Goal: Navigation & Orientation: Understand site structure

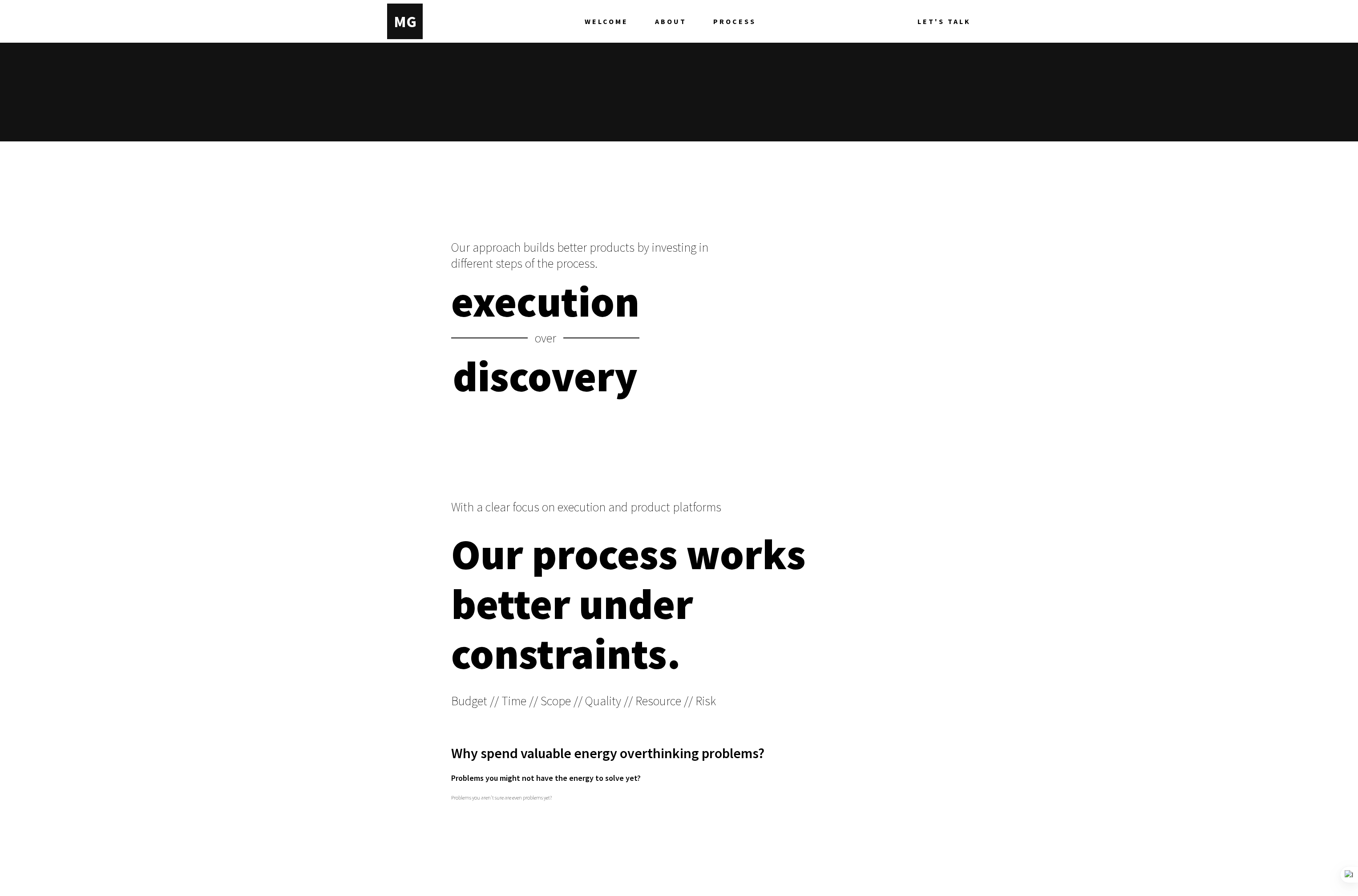
scroll to position [4730, 0]
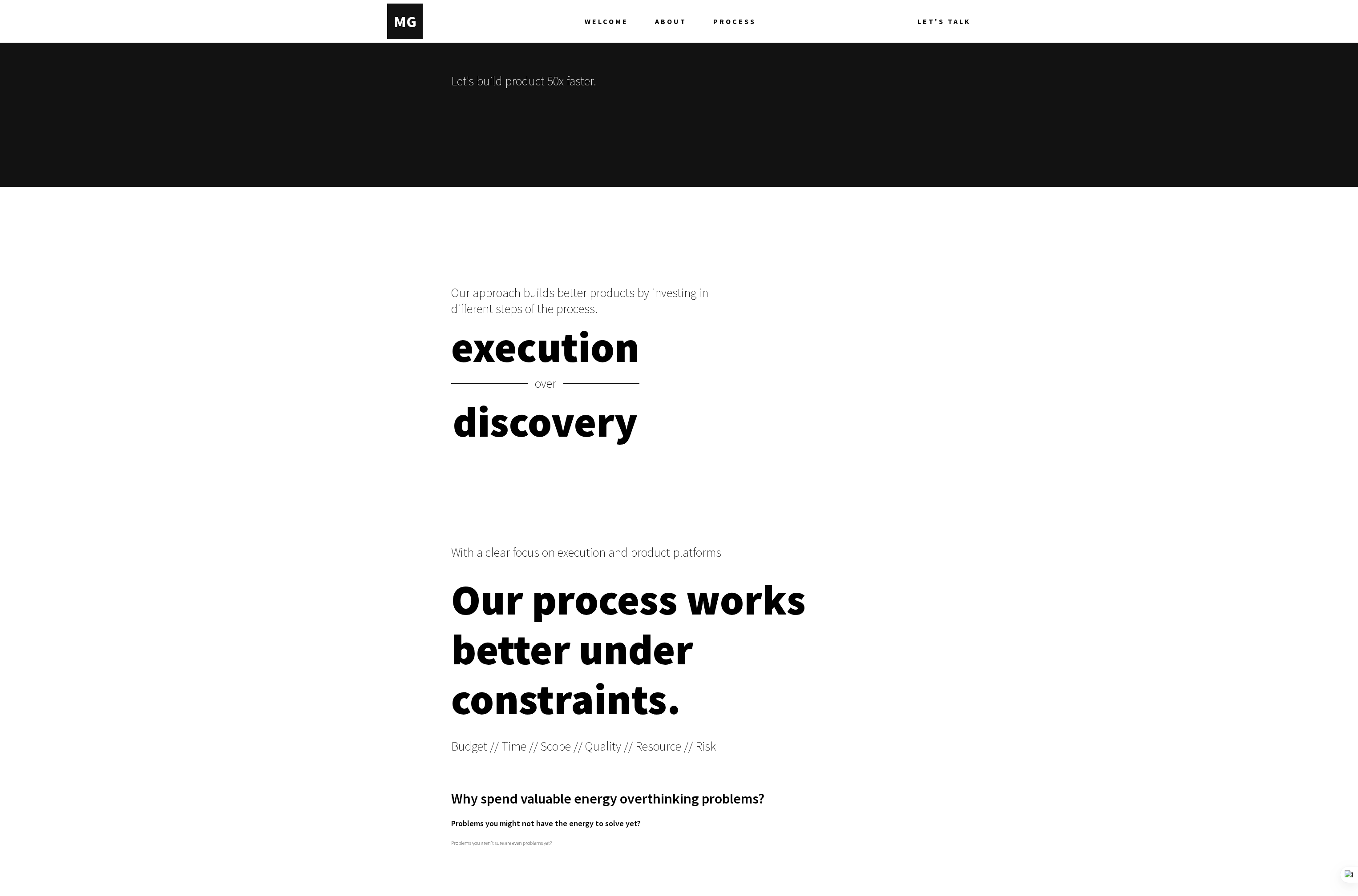
click at [671, 20] on span "ABOUT" at bounding box center [670, 21] width 32 height 36
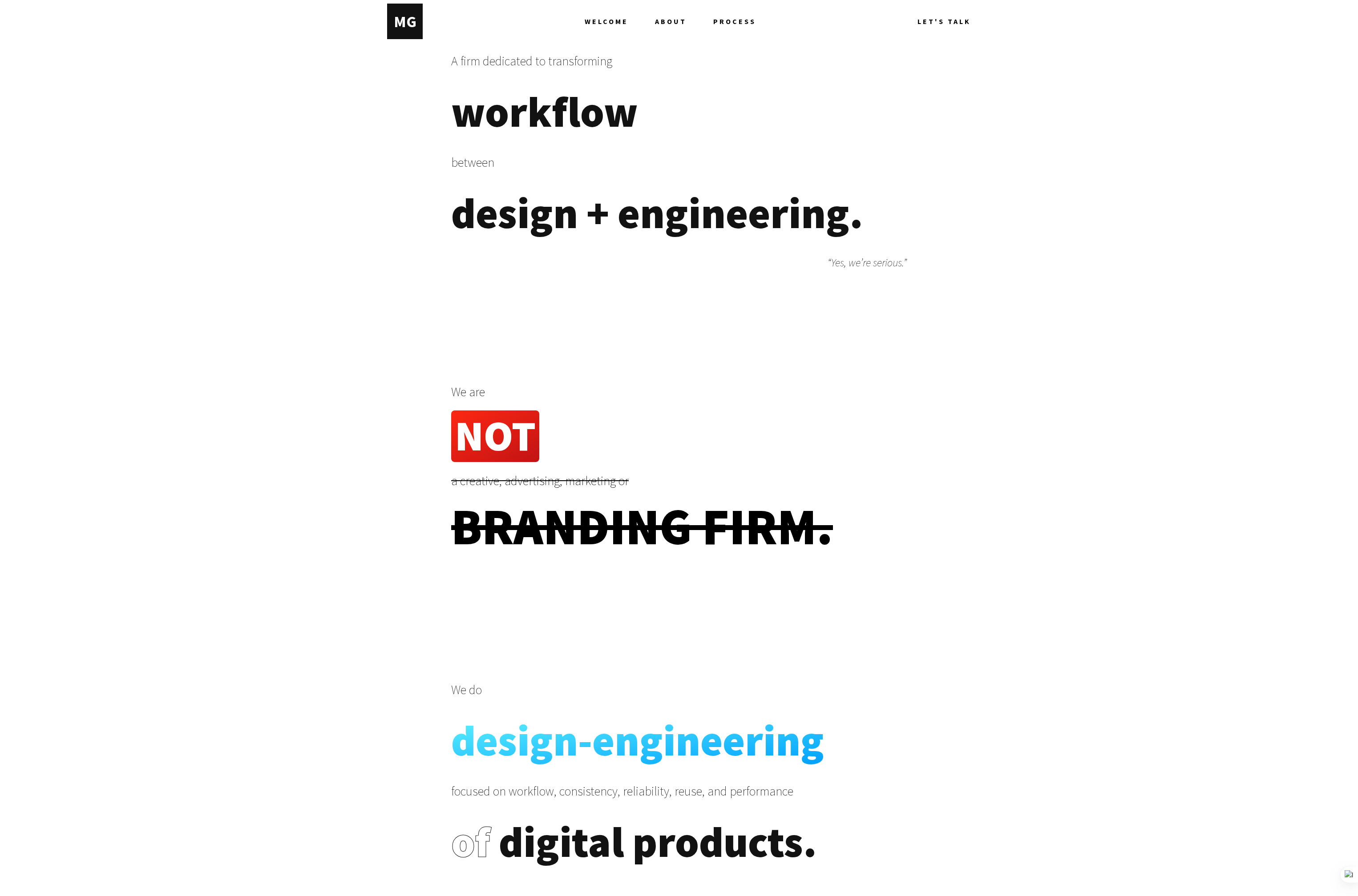
scroll to position [433, 0]
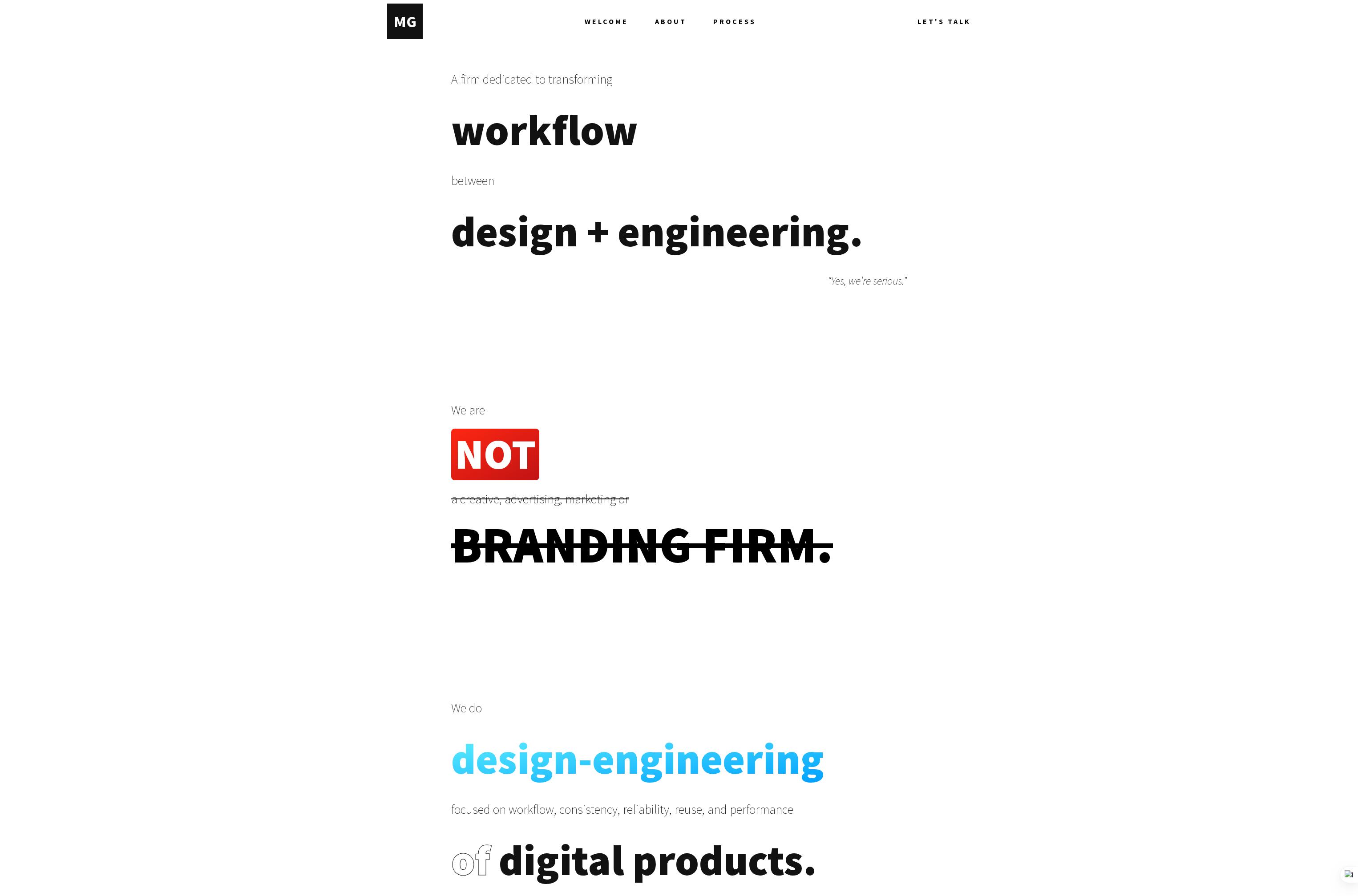
click at [734, 18] on span "PROCESS" at bounding box center [734, 21] width 43 height 36
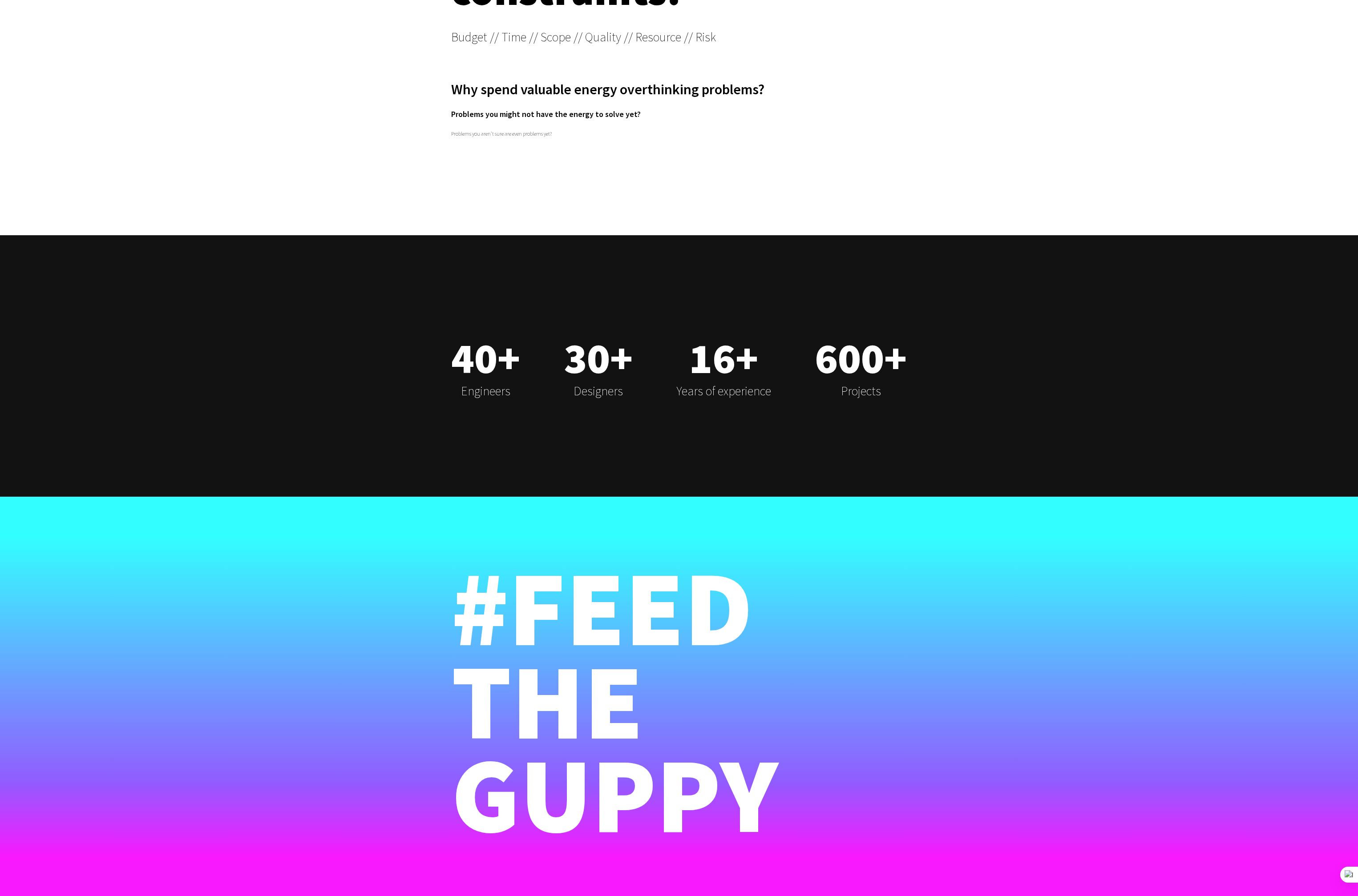
scroll to position [5577, 0]
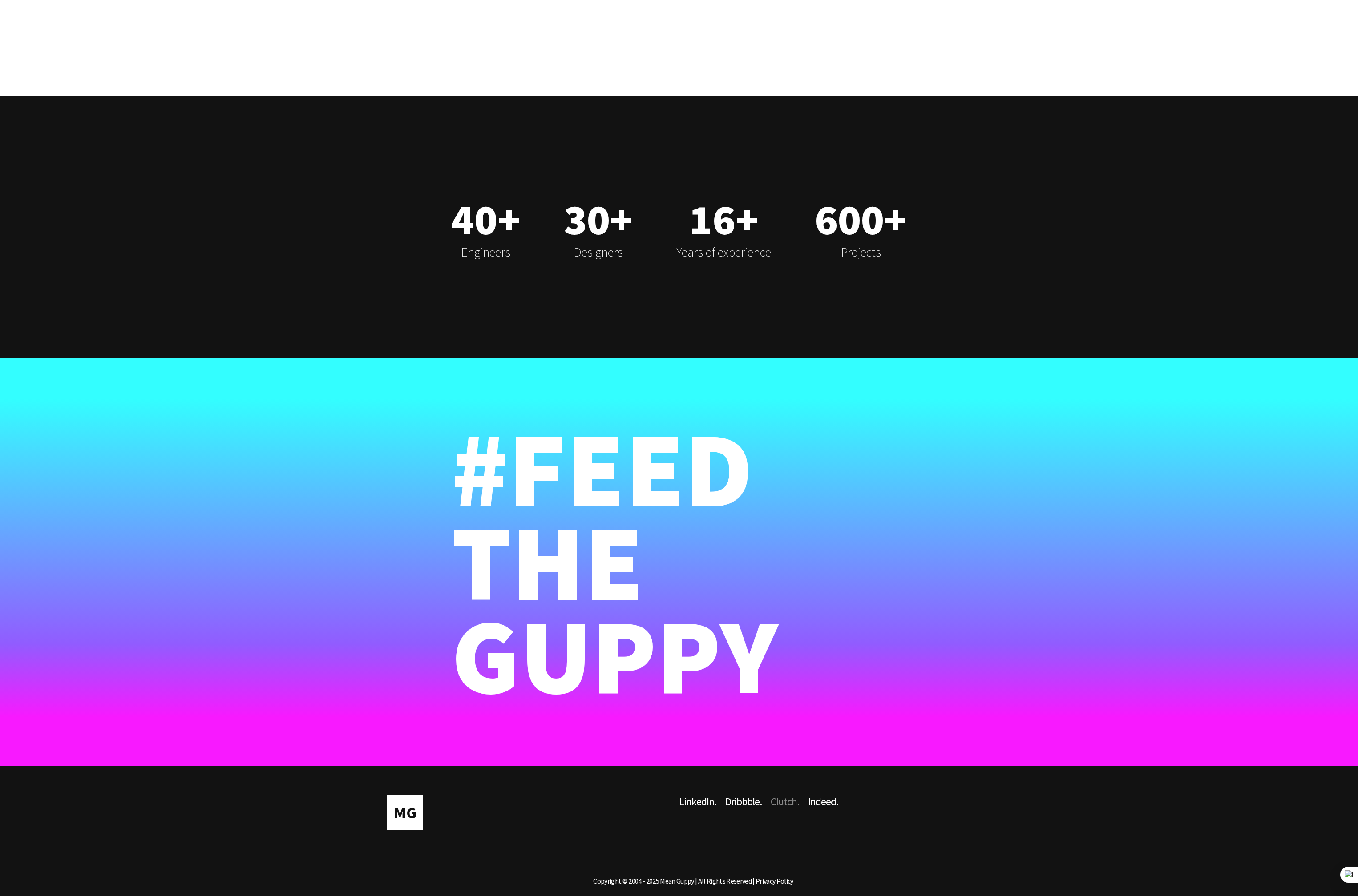
click at [788, 805] on link "Clutch ." at bounding box center [790, 817] width 38 height 44
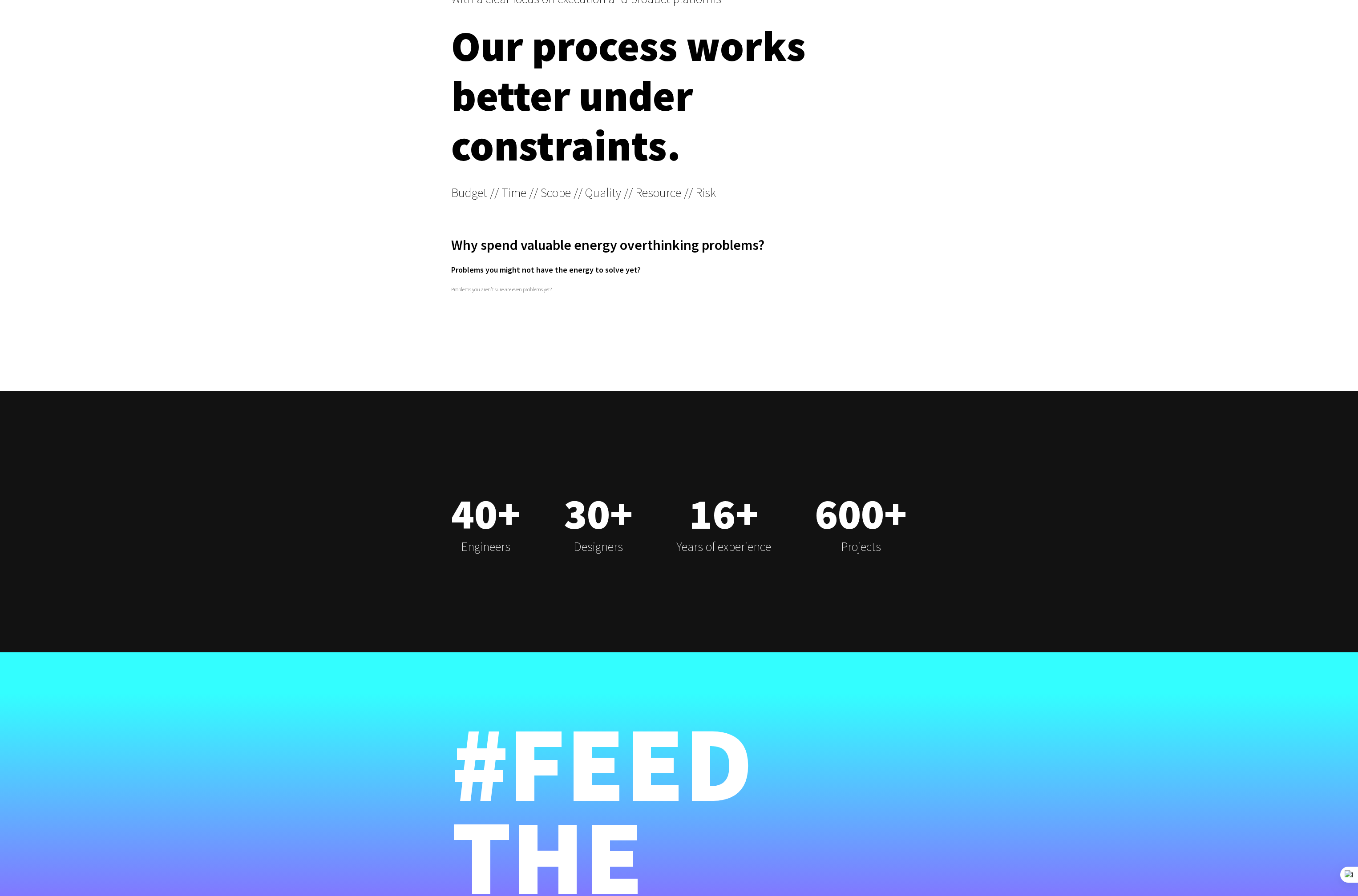
scroll to position [5577, 0]
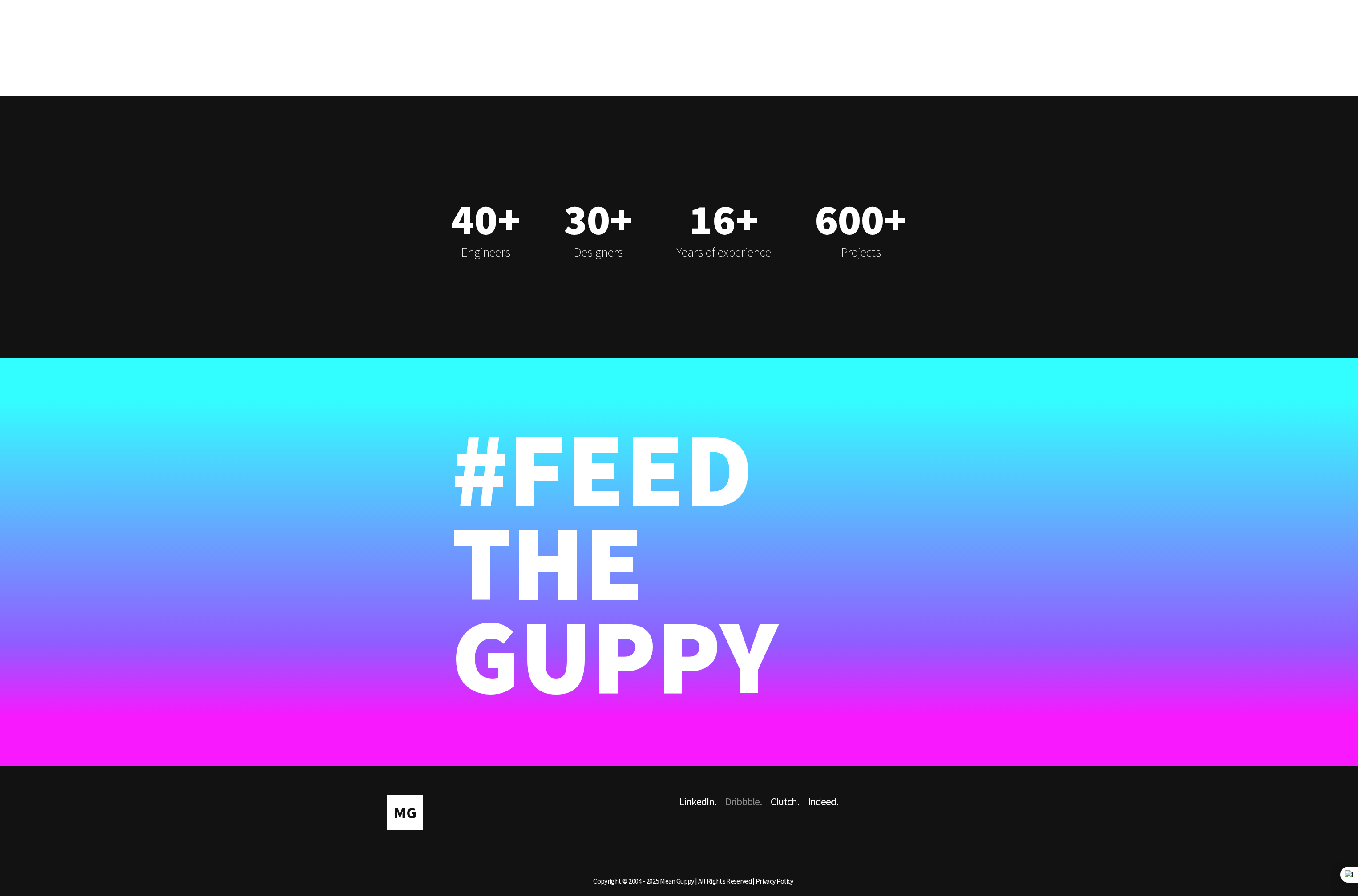
click at [755, 800] on link "Dribbble ." at bounding box center [747, 817] width 45 height 44
